Goal: Contribute content: Contribute content

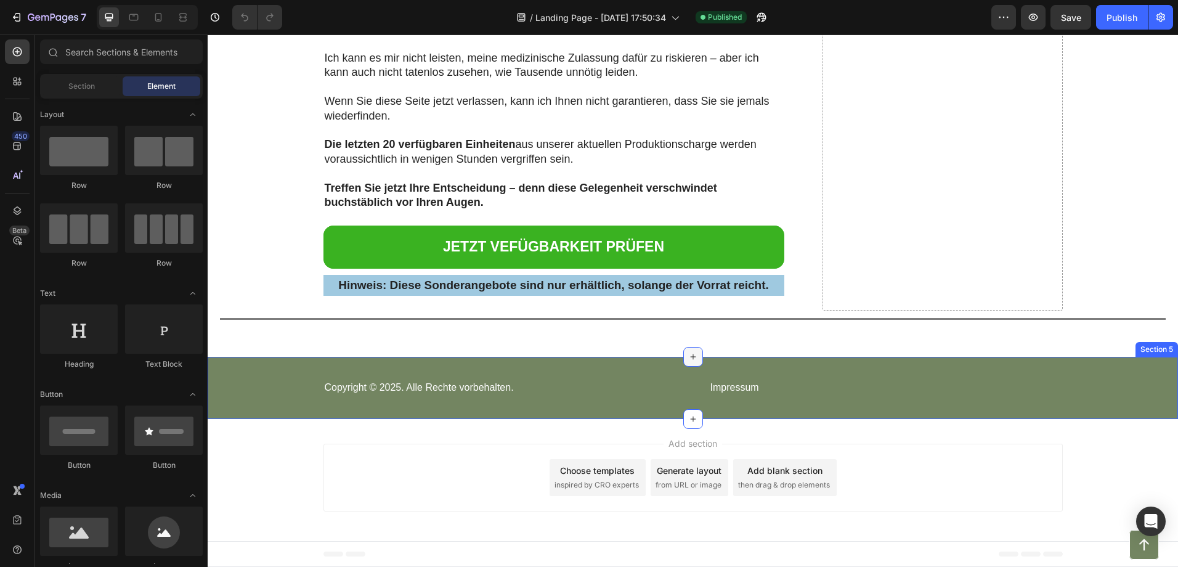
scroll to position [12075, 0]
click at [690, 359] on icon at bounding box center [693, 357] width 6 height 6
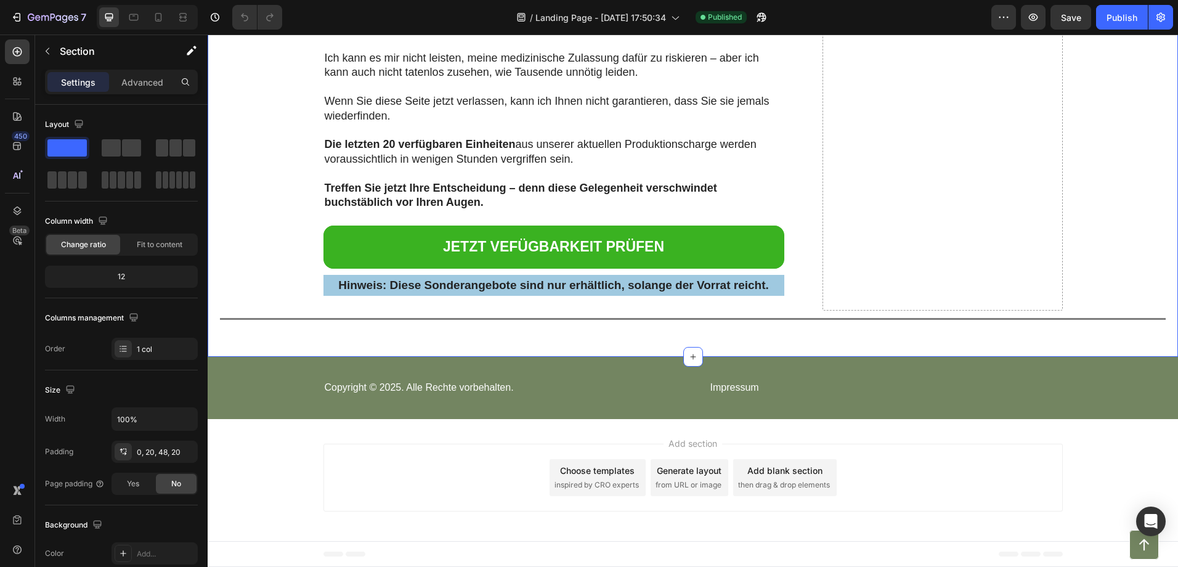
scroll to position [12632, 0]
click at [26, 52] on div at bounding box center [17, 51] width 25 height 25
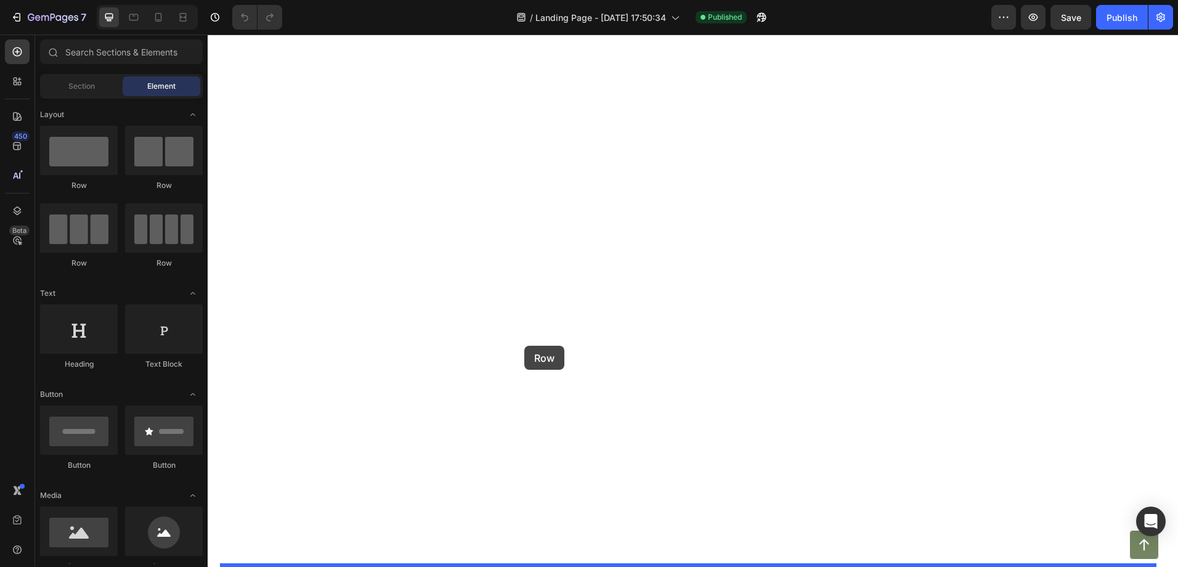
drag, startPoint x: 292, startPoint y: 192, endPoint x: 524, endPoint y: 346, distance: 278.4
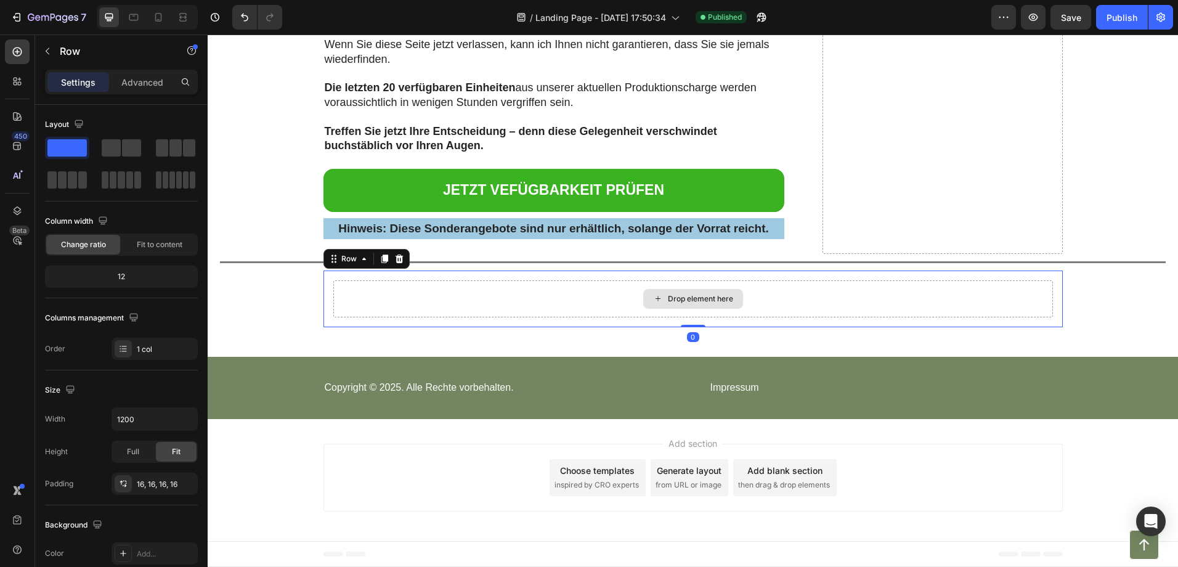
click at [710, 309] on div "Drop element here" at bounding box center [693, 299] width 100 height 20
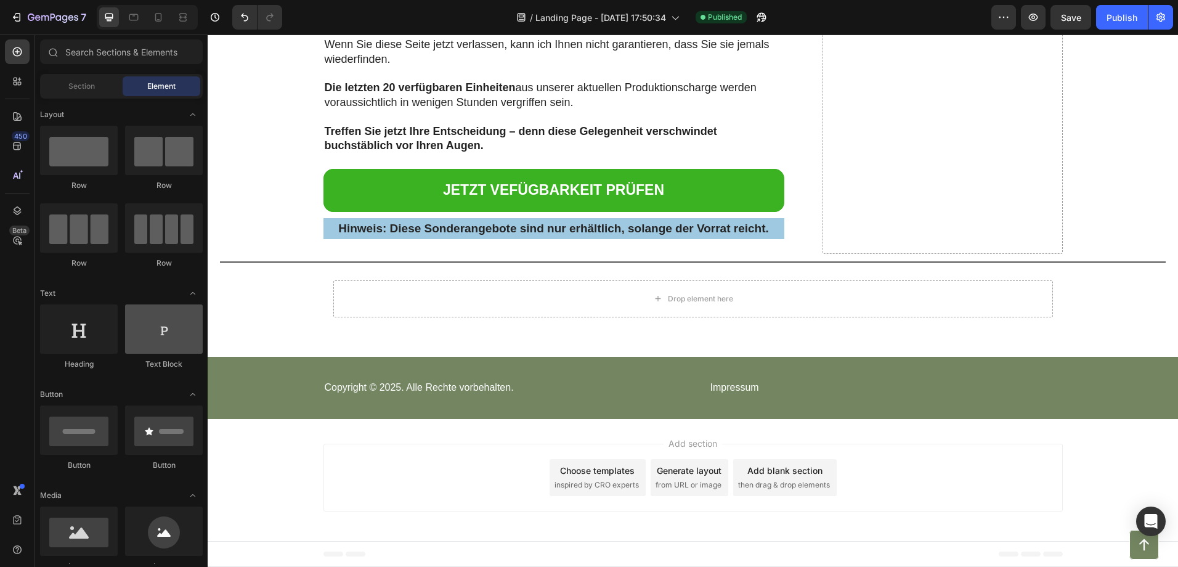
click at [171, 343] on div at bounding box center [164, 328] width 78 height 49
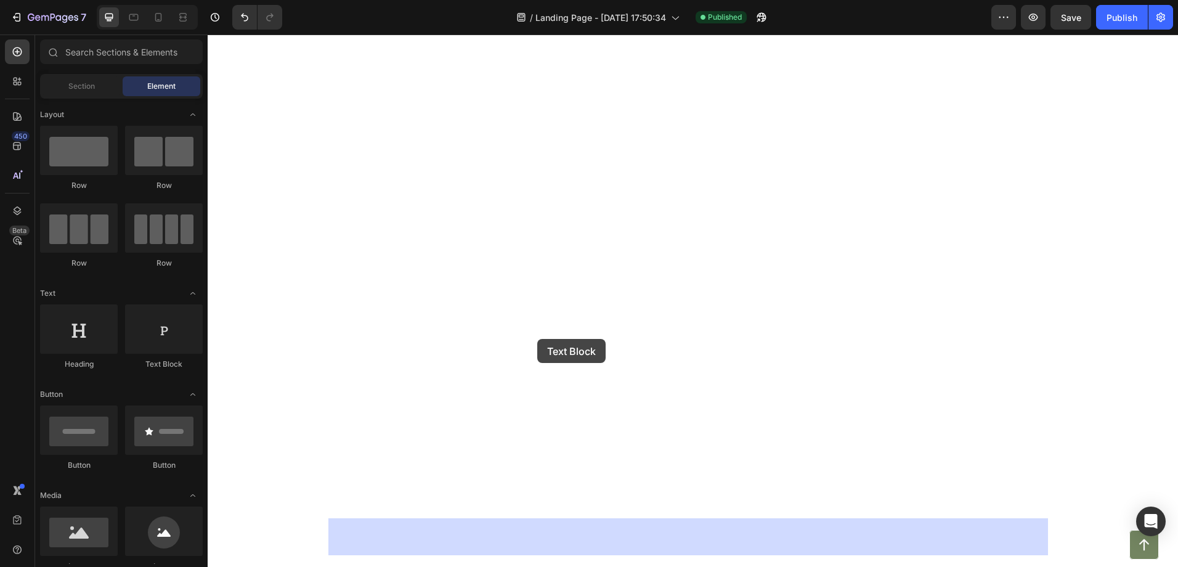
drag, startPoint x: 395, startPoint y: 368, endPoint x: 710, endPoint y: 348, distance: 316.1
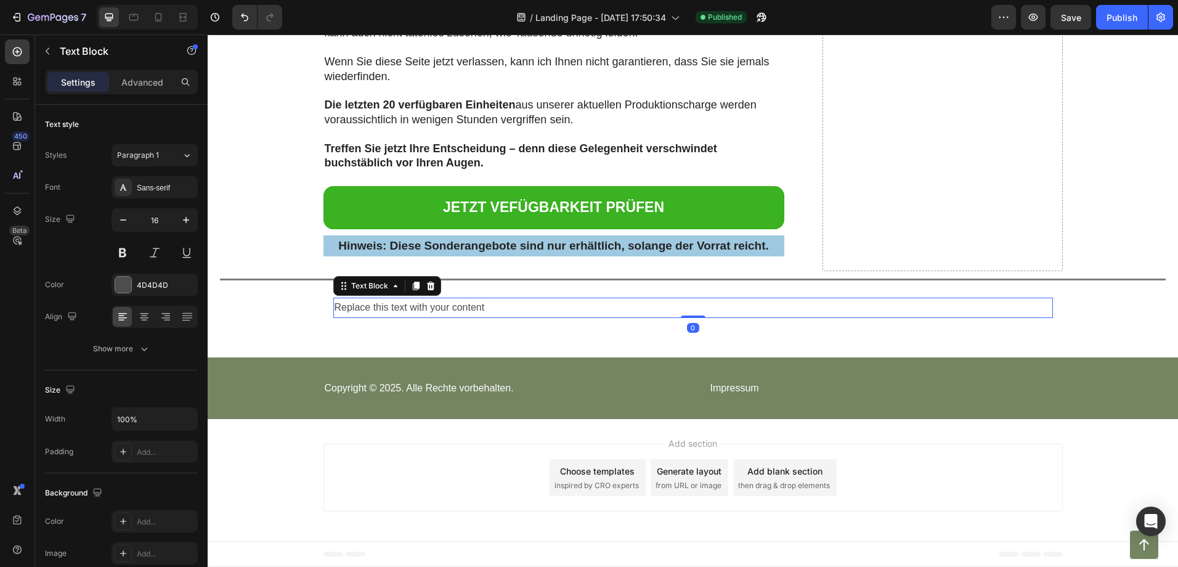
click at [585, 318] on div "Replace this text with your content" at bounding box center [693, 308] width 720 height 20
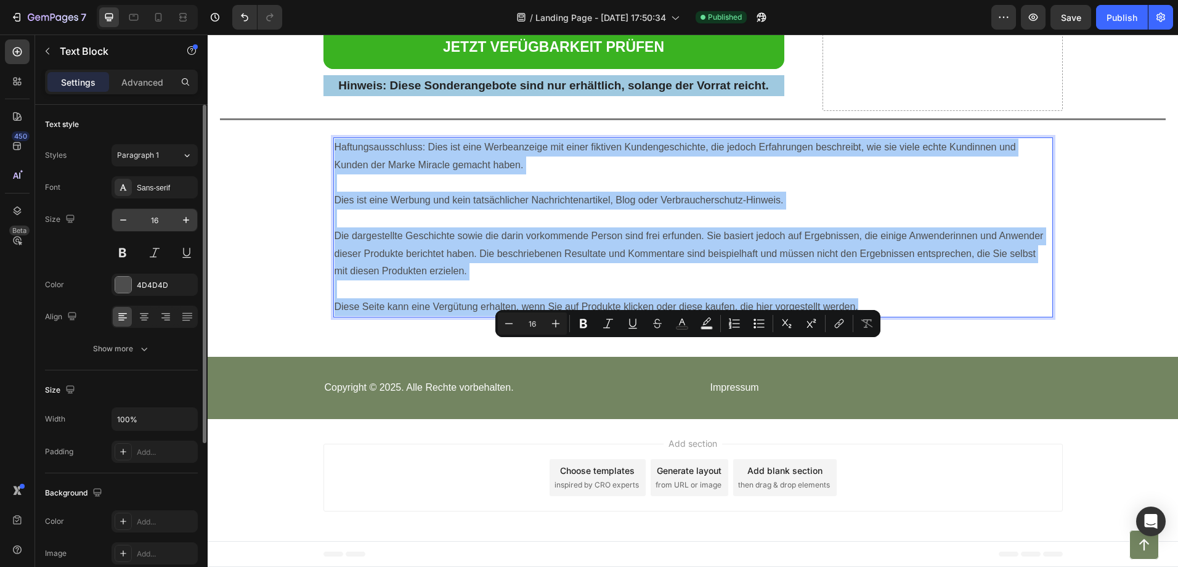
click at [137, 213] on input "16" at bounding box center [154, 220] width 41 height 22
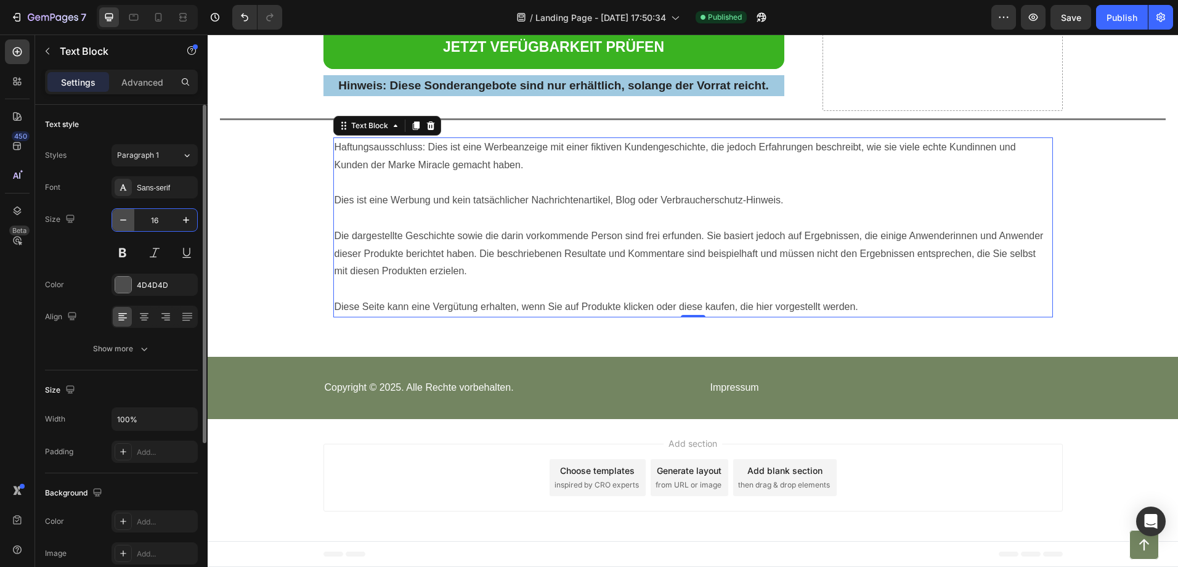
click at [131, 224] on button "button" at bounding box center [123, 220] width 22 height 22
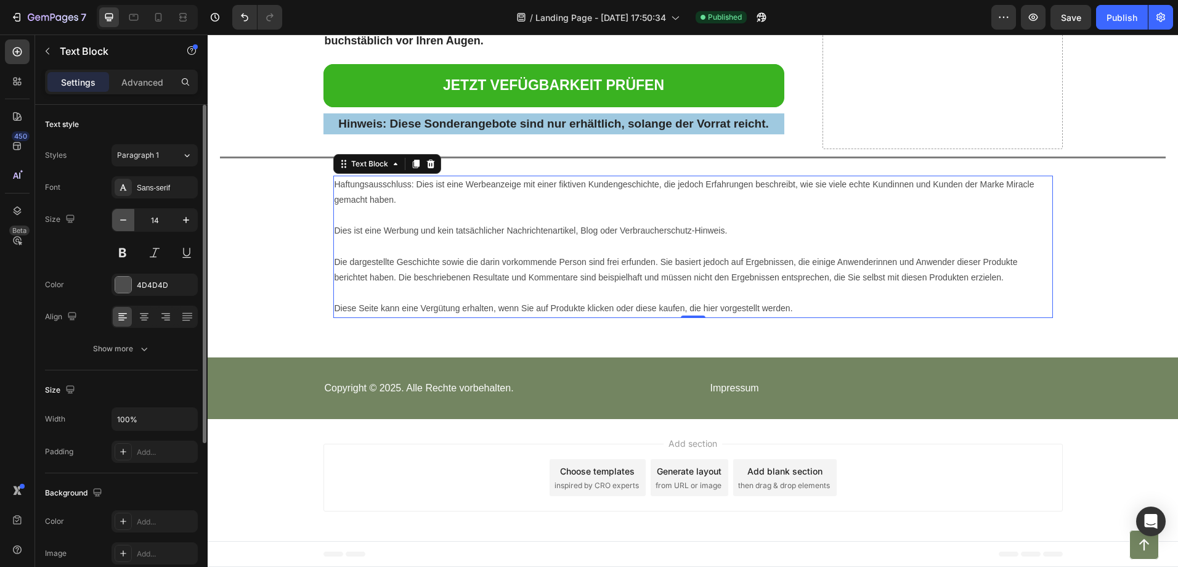
click at [131, 224] on button "button" at bounding box center [123, 220] width 22 height 22
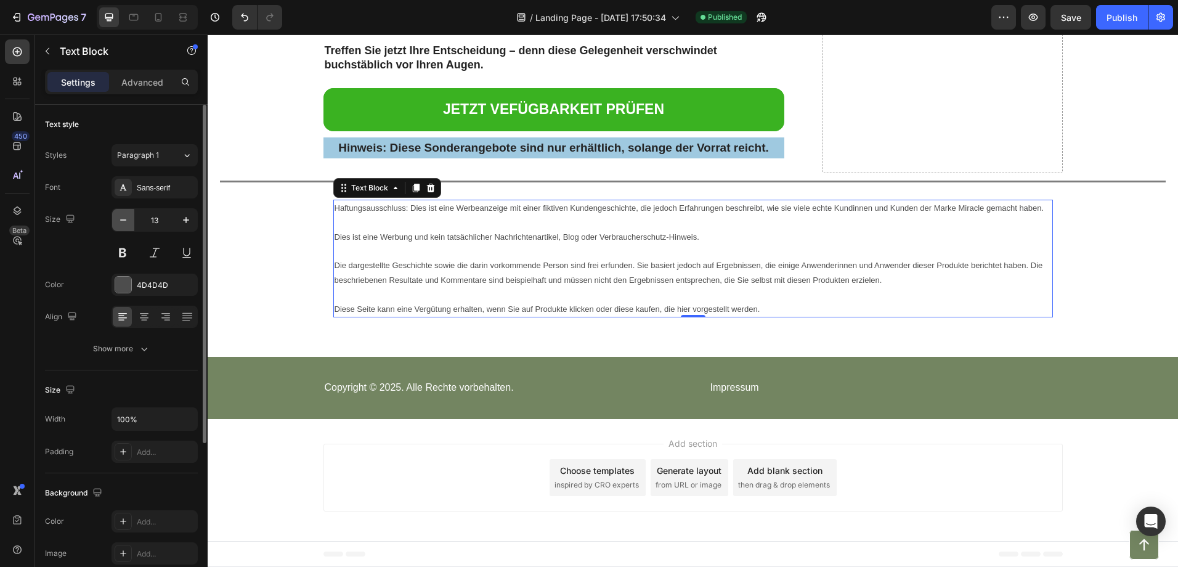
click at [131, 224] on button "button" at bounding box center [123, 220] width 22 height 22
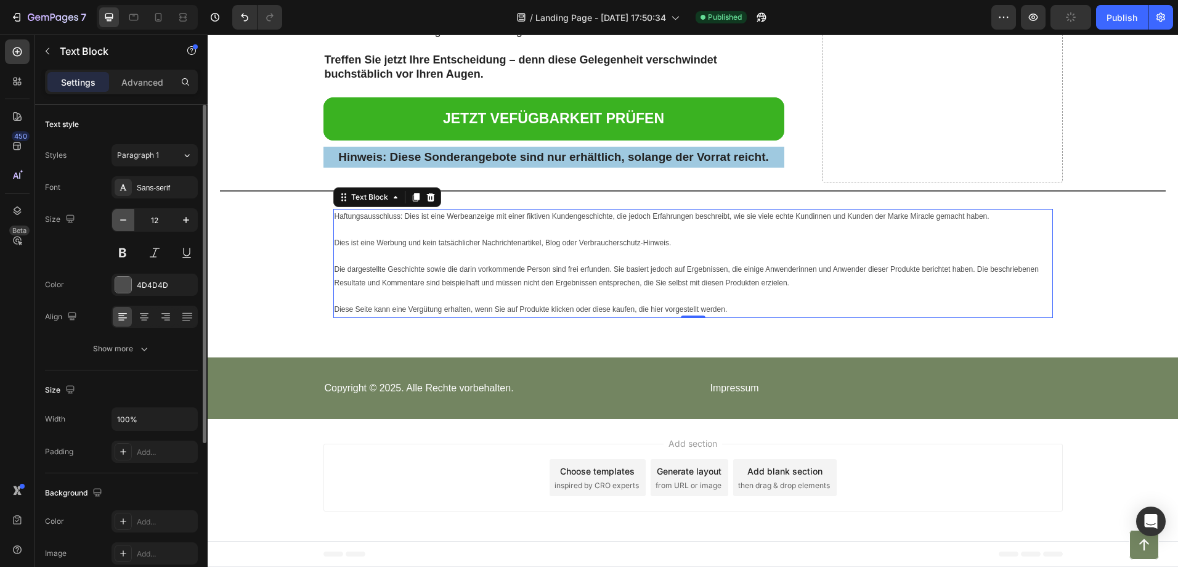
click at [131, 224] on button "button" at bounding box center [123, 220] width 22 height 22
type input "11"
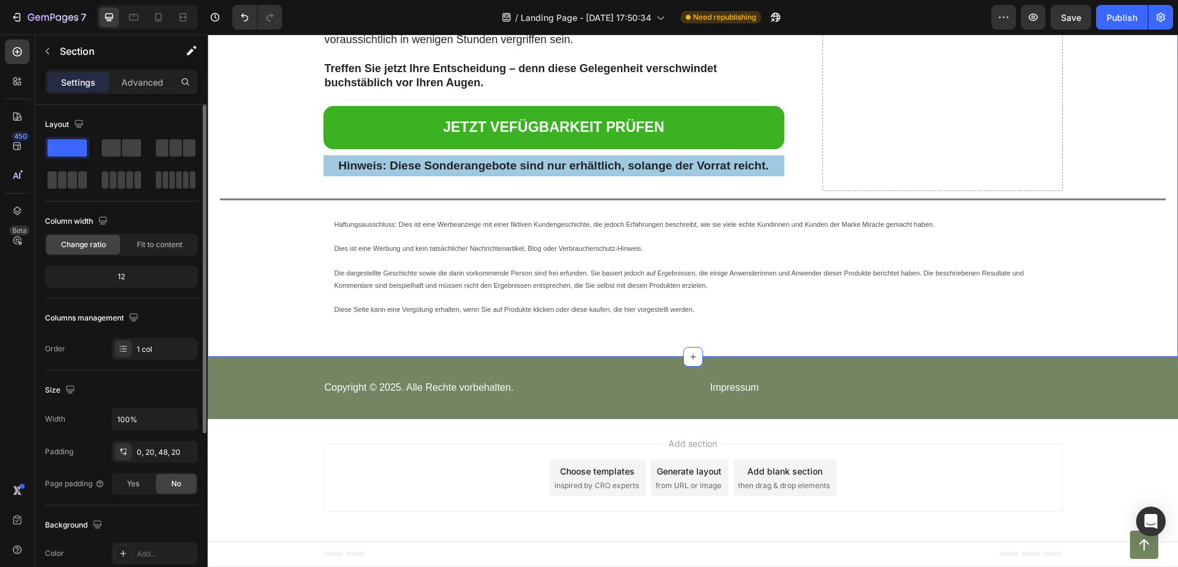
click at [146, 87] on p "Advanced" at bounding box center [142, 82] width 42 height 13
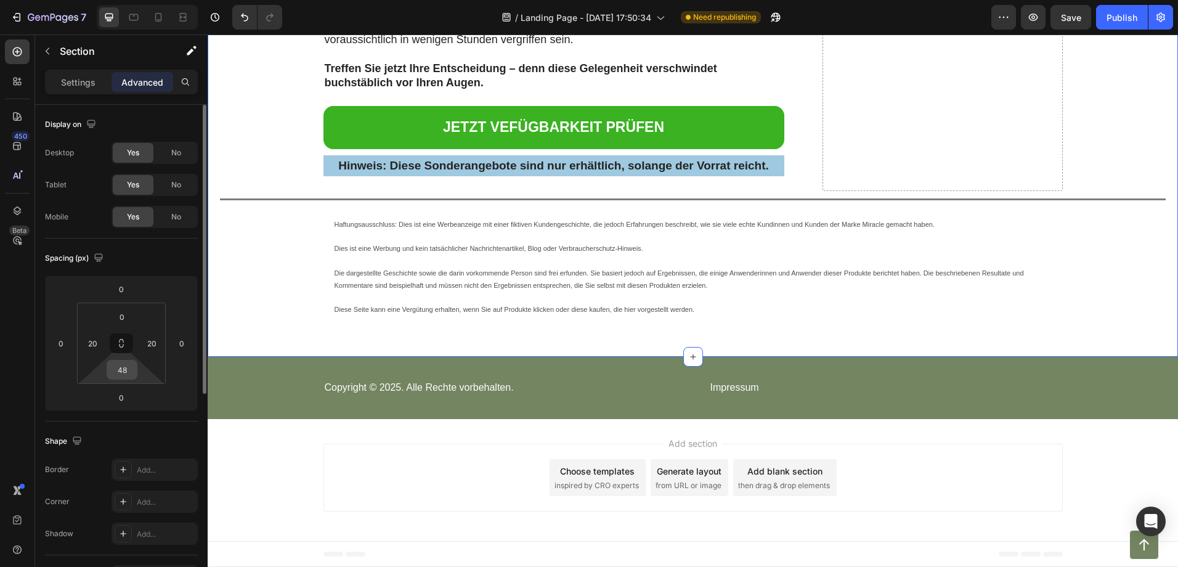
click at [126, 368] on input "48" at bounding box center [122, 369] width 25 height 18
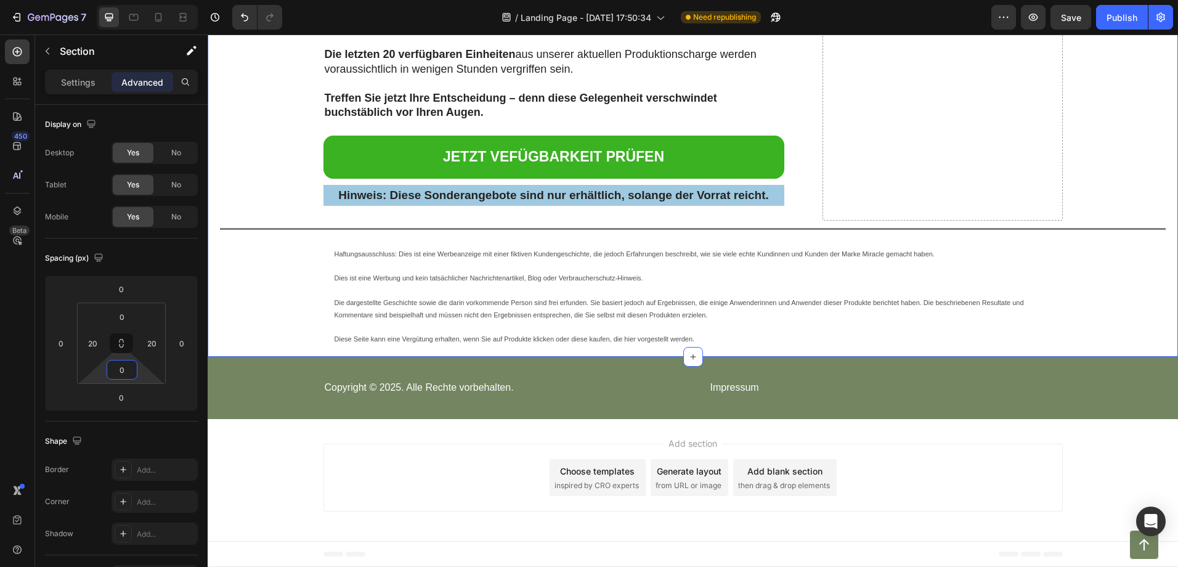
type input "0"
click at [312, 237] on div "Title Line" at bounding box center [693, 229] width 946 height 17
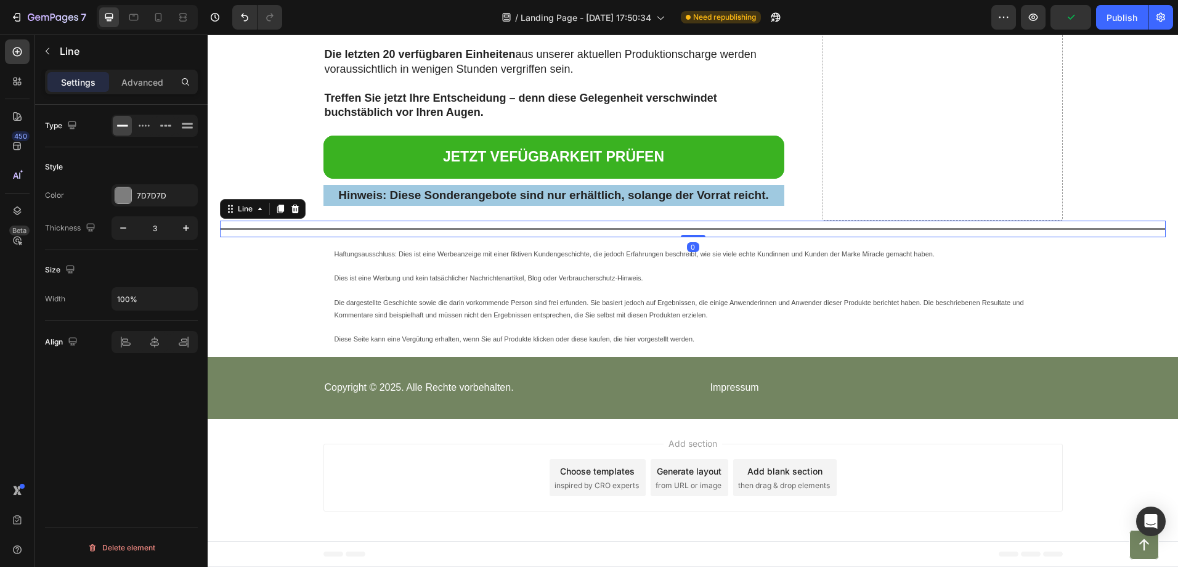
click at [153, 95] on div "Settings Advanced" at bounding box center [121, 87] width 173 height 35
click at [153, 94] on div "Settings Advanced" at bounding box center [121, 82] width 153 height 25
drag, startPoint x: 153, startPoint y: 94, endPoint x: 144, endPoint y: 87, distance: 10.6
click at [144, 87] on p "Advanced" at bounding box center [142, 82] width 42 height 13
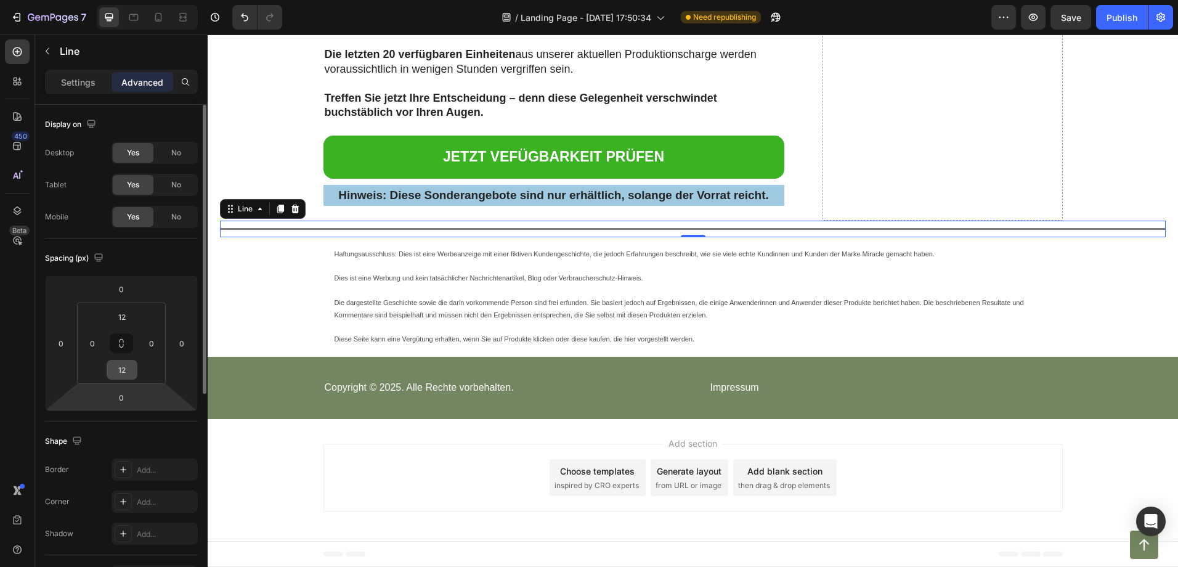
click at [115, 378] on input "12" at bounding box center [122, 369] width 25 height 18
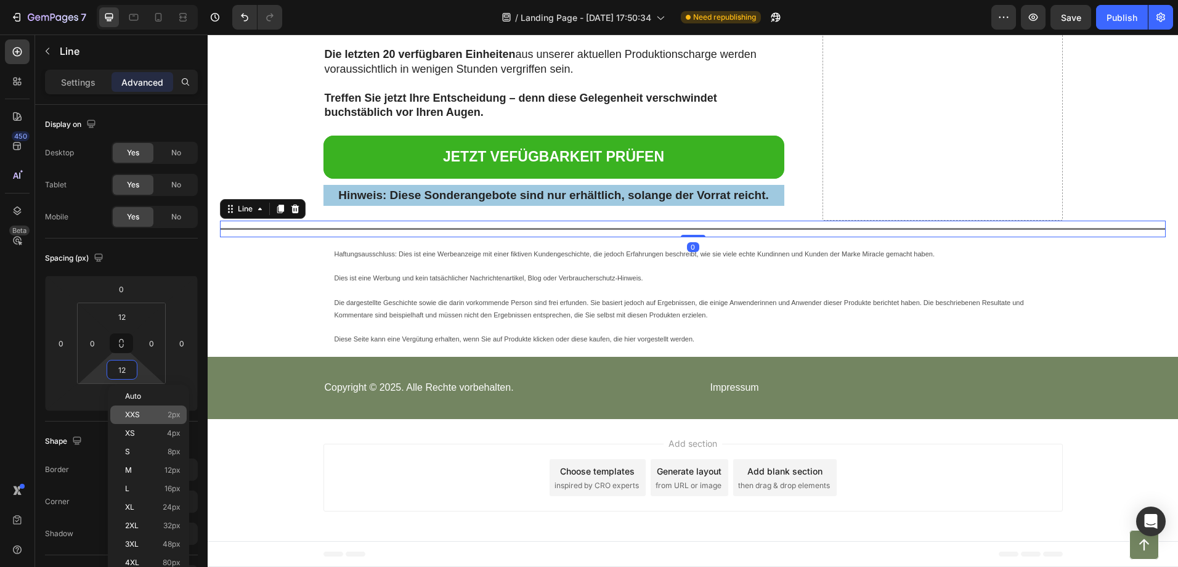
type input "0"
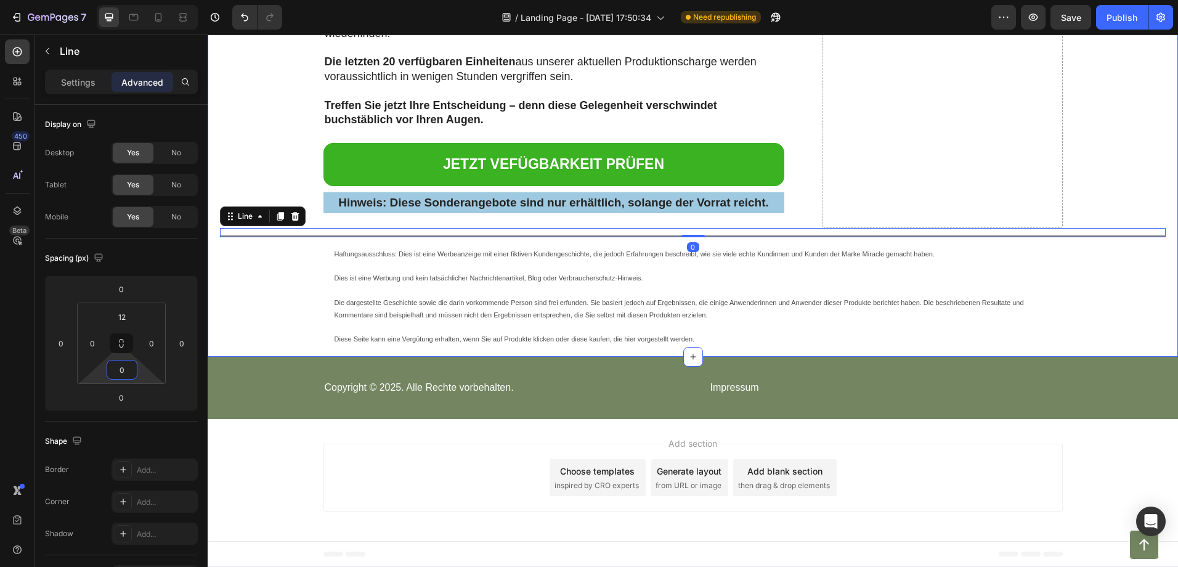
drag, startPoint x: 261, startPoint y: 358, endPoint x: 263, endPoint y: 367, distance: 9.6
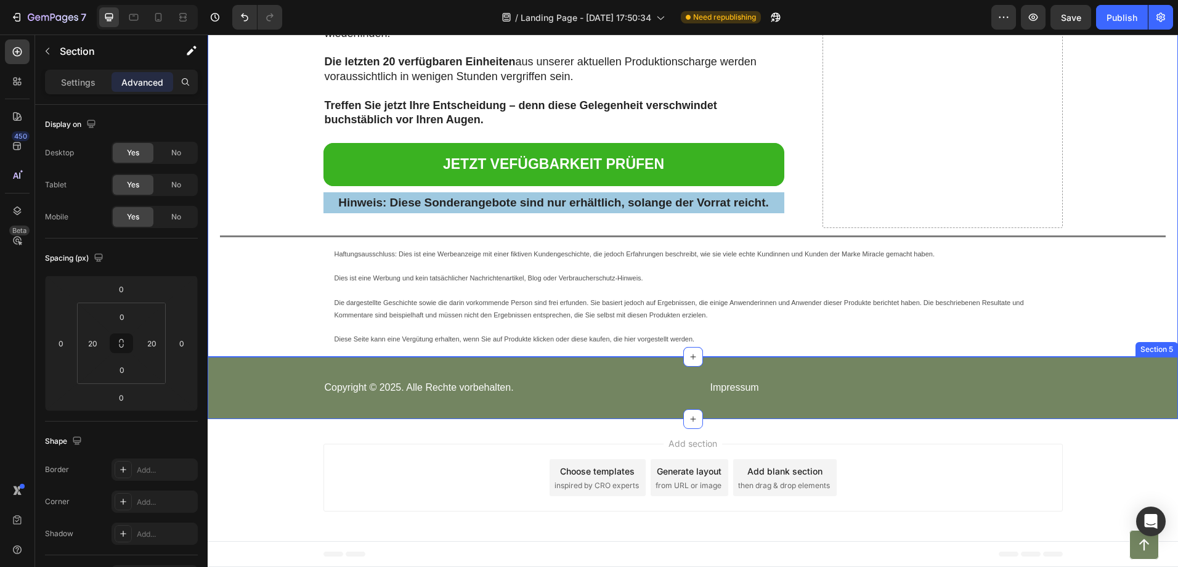
click at [287, 521] on div "Add section Choose templates inspired by CRO experts Generate layout from URL o…" at bounding box center [693, 480] width 970 height 122
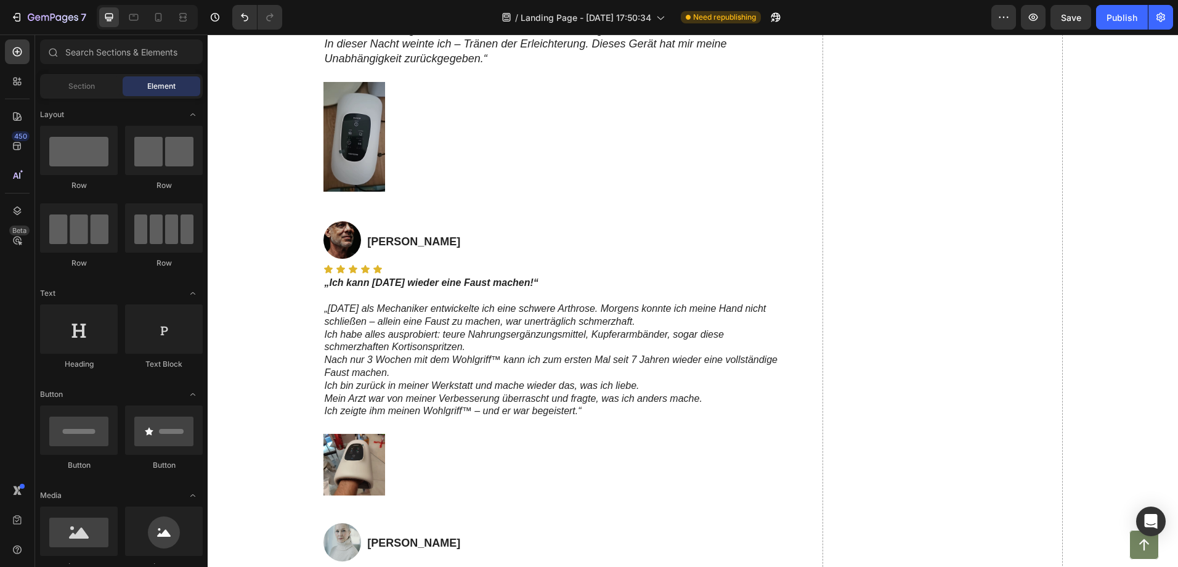
scroll to position [6458, 0]
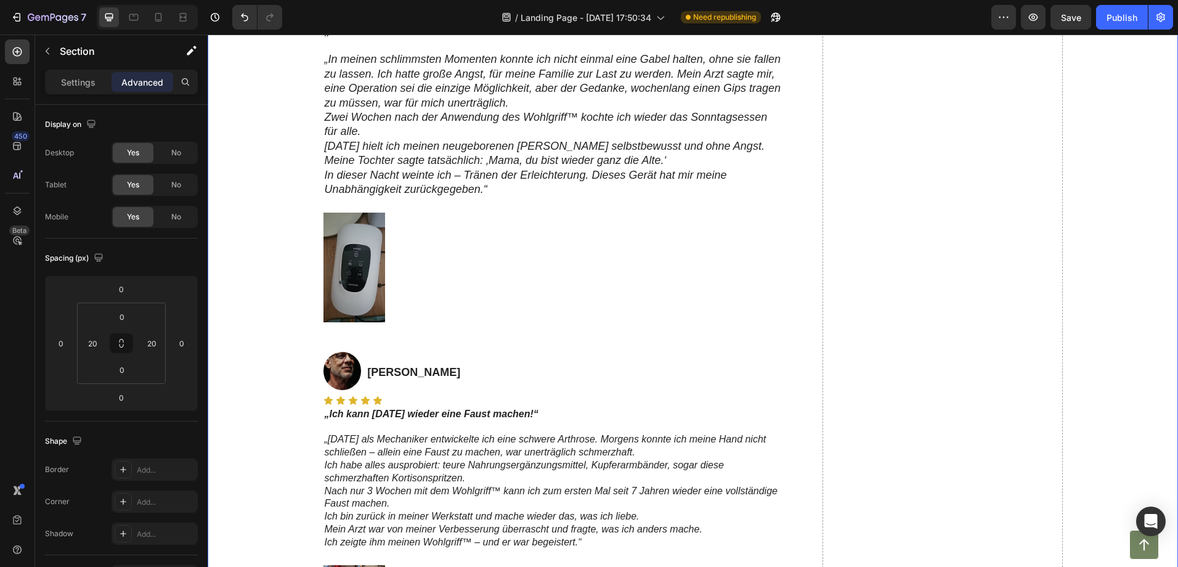
scroll to position [6581, 0]
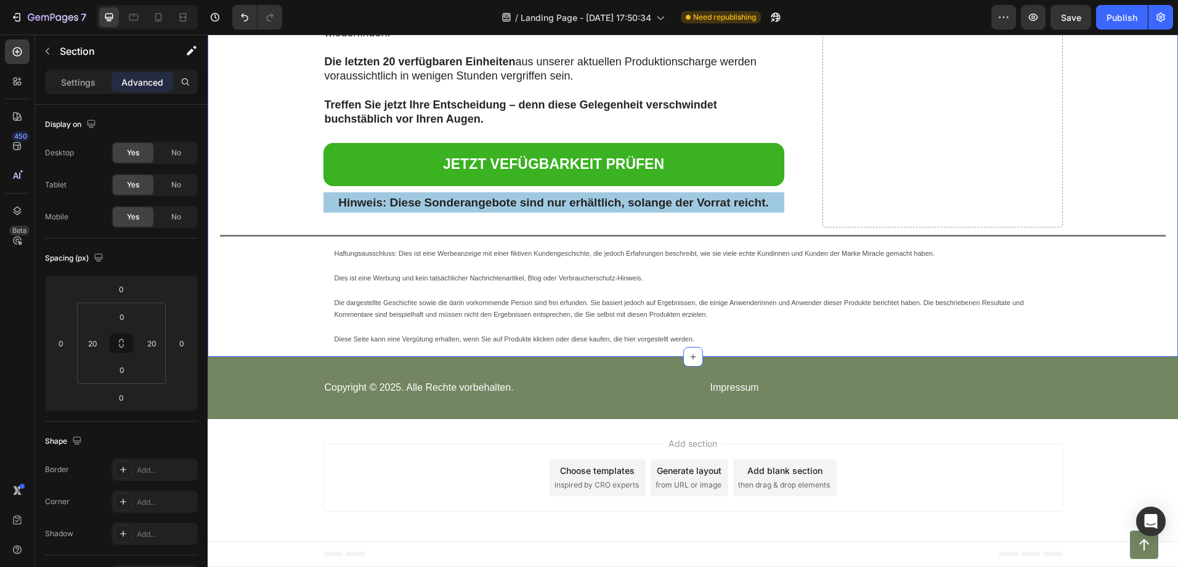
scroll to position [13886, 0]
click at [1062, 17] on span "Save" at bounding box center [1071, 17] width 20 height 10
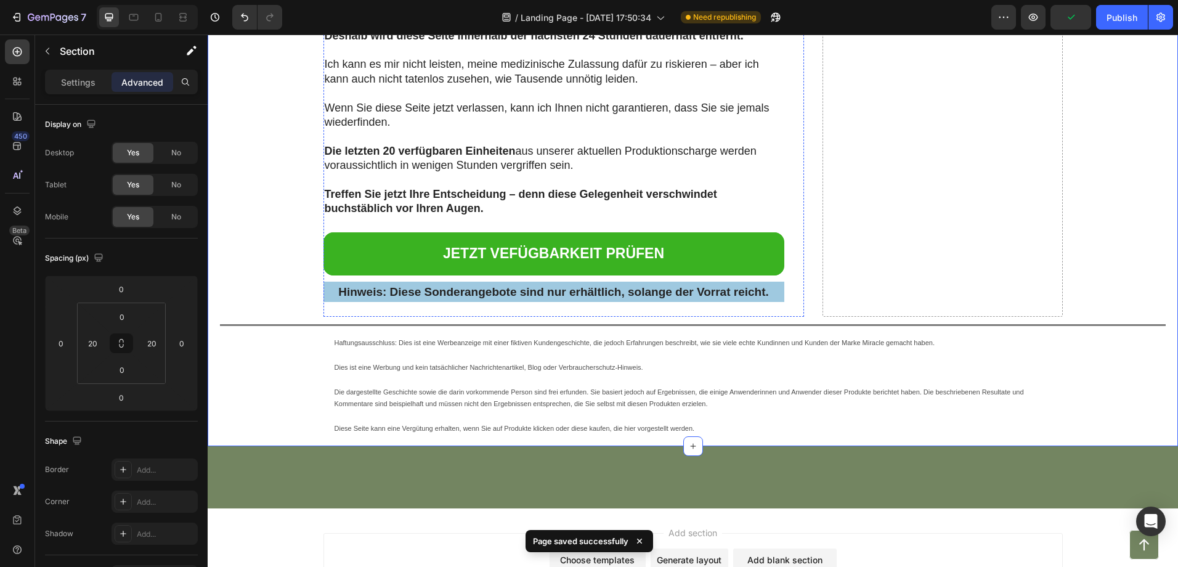
scroll to position [11915, 0]
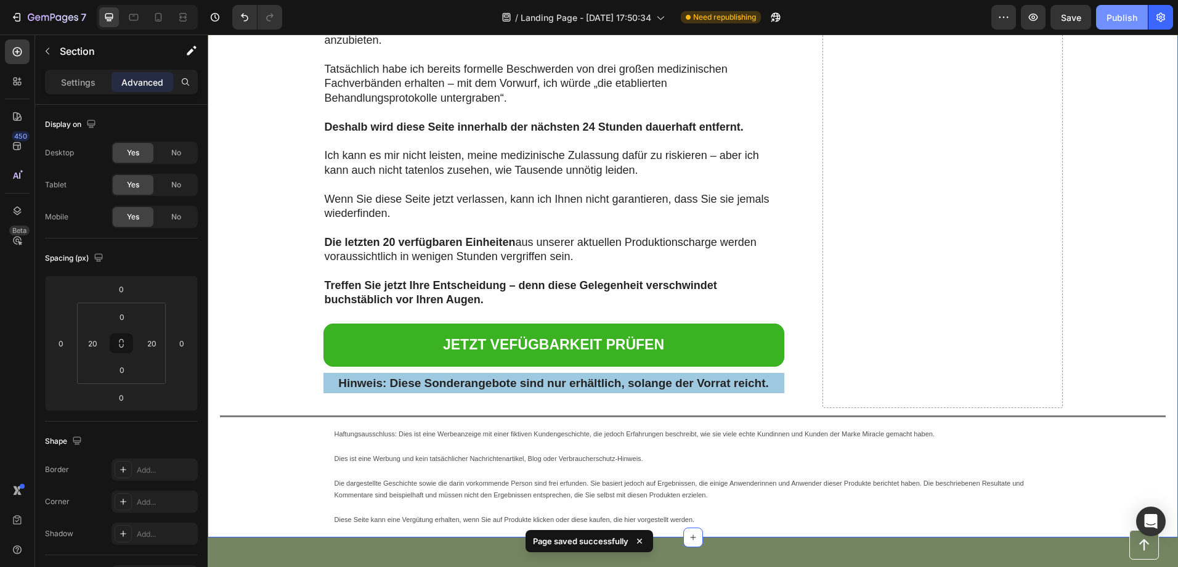
click at [1125, 8] on button "Publish" at bounding box center [1122, 17] width 52 height 25
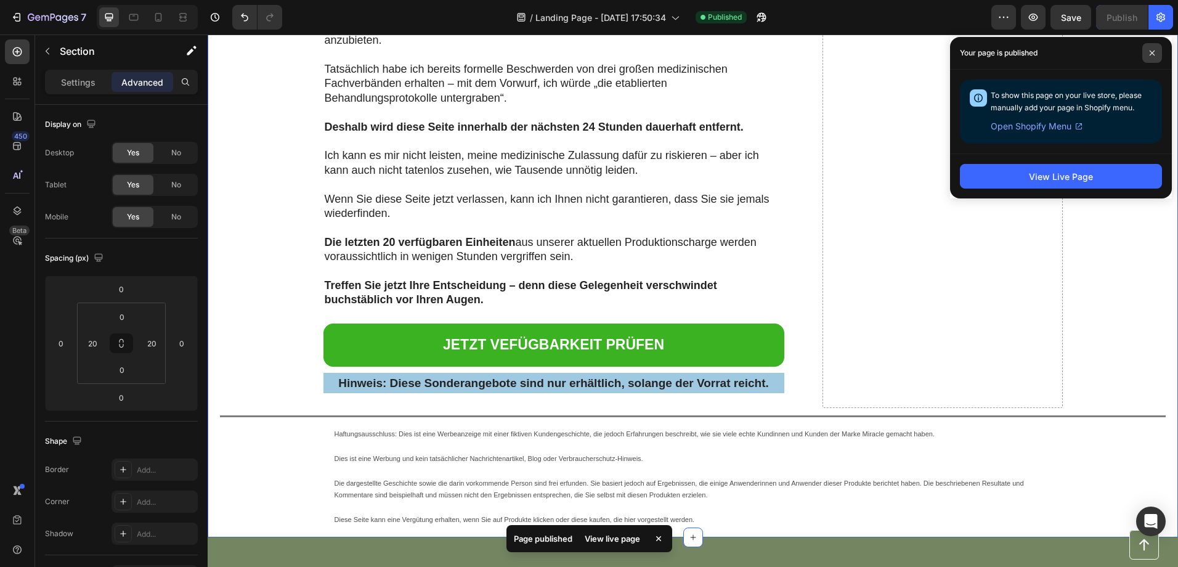
click at [1155, 50] on span at bounding box center [1152, 53] width 20 height 20
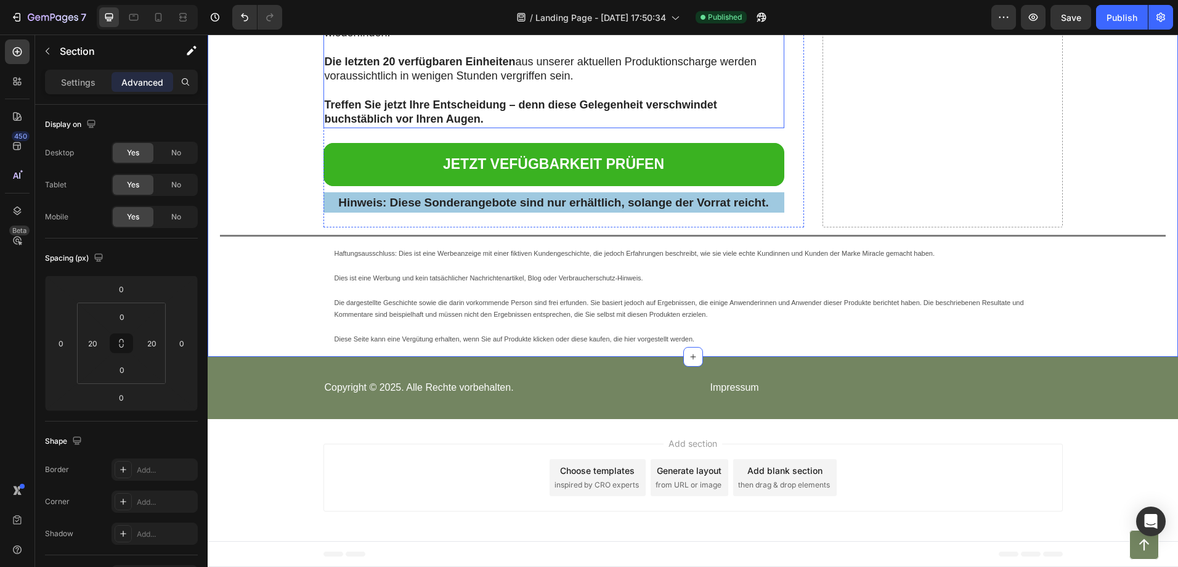
scroll to position [13763, 0]
click at [0, 0] on html "7 / Landing Page - [DATE] 17:50:34 Published Preview Save Publish 450 Beta Sect…" at bounding box center [589, 0] width 1178 height 0
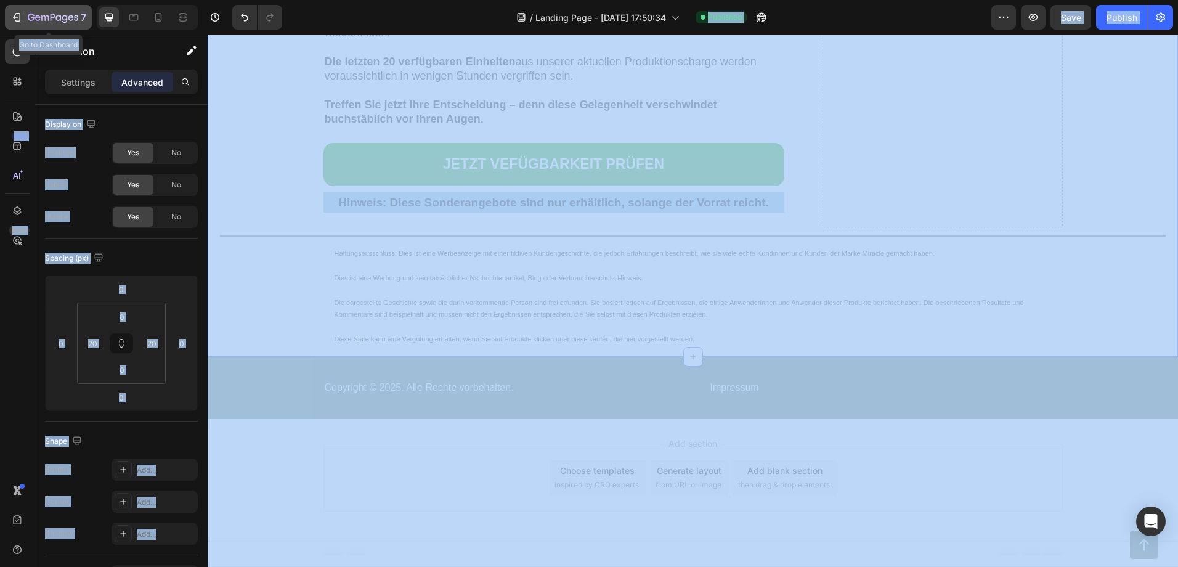
click at [54, 25] on button "7" at bounding box center [48, 17] width 87 height 25
